Goal: Transaction & Acquisition: Purchase product/service

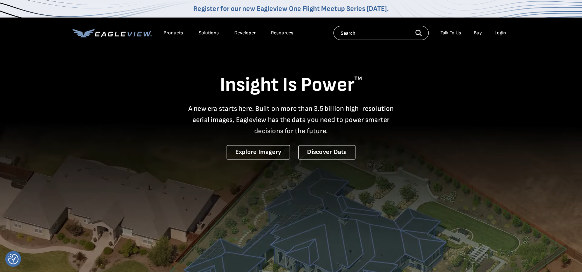
click at [503, 34] on div "Login" at bounding box center [500, 33] width 12 height 6
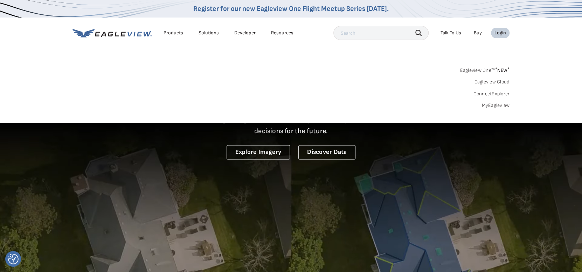
click at [494, 104] on link "MyEagleview" at bounding box center [495, 105] width 28 height 6
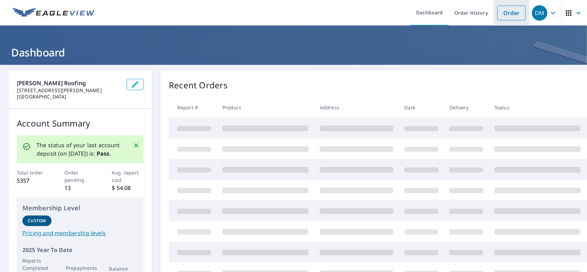
click at [498, 13] on link "Order" at bounding box center [511, 13] width 28 height 15
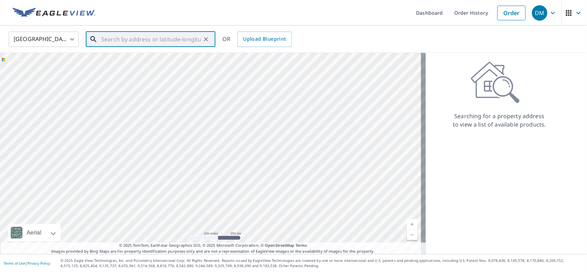
click at [124, 41] on input "text" at bounding box center [151, 39] width 100 height 20
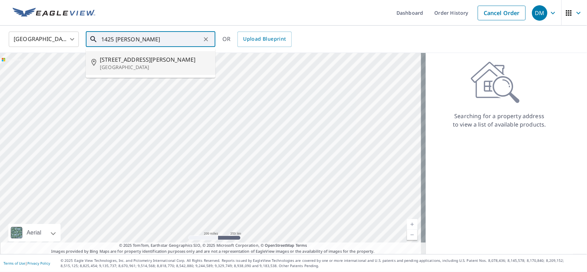
click at [135, 64] on span "[STREET_ADDRESS][PERSON_NAME]" at bounding box center [155, 59] width 110 height 8
type input "[STREET_ADDRESS][PERSON_NAME]"
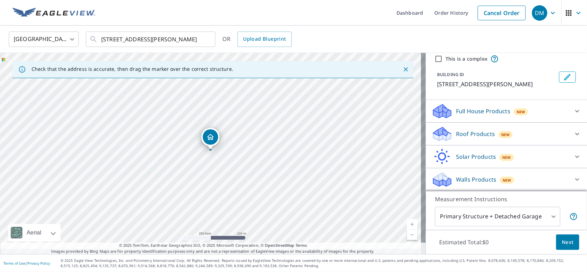
scroll to position [57, 0]
click at [461, 130] on p "Roof Products" at bounding box center [475, 134] width 39 height 8
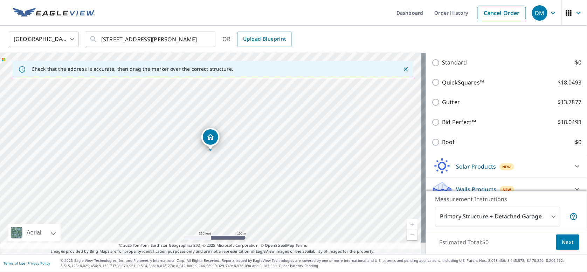
scroll to position [127, 0]
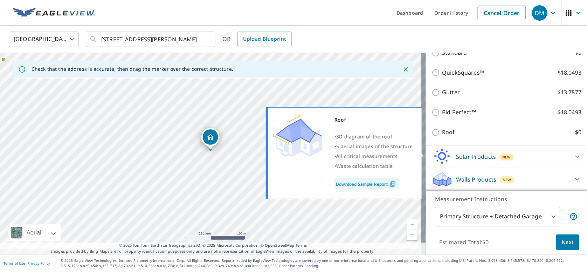
click at [431, 137] on input "Roof $0" at bounding box center [436, 132] width 11 height 8
checkbox input "true"
type input "3"
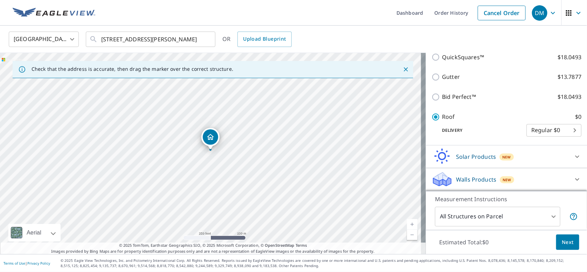
scroll to position [165, 0]
click at [565, 241] on span "Next" at bounding box center [568, 242] width 12 height 9
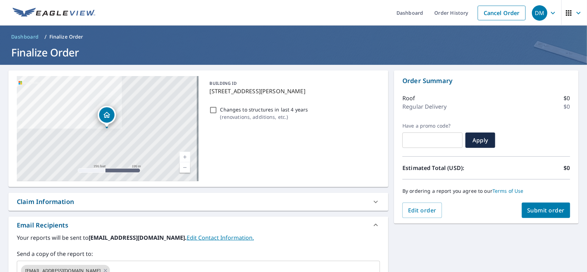
click at [536, 213] on span "Submit order" at bounding box center [545, 210] width 37 height 8
